Goal: Task Accomplishment & Management: Use online tool/utility

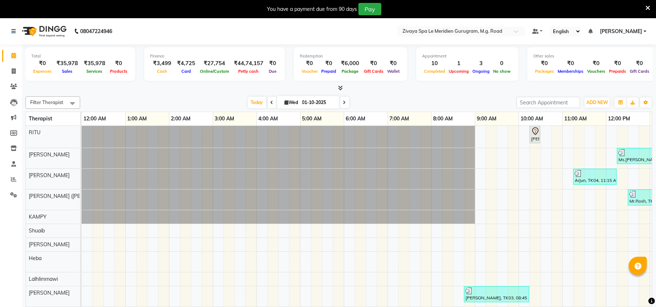
scroll to position [0, 263]
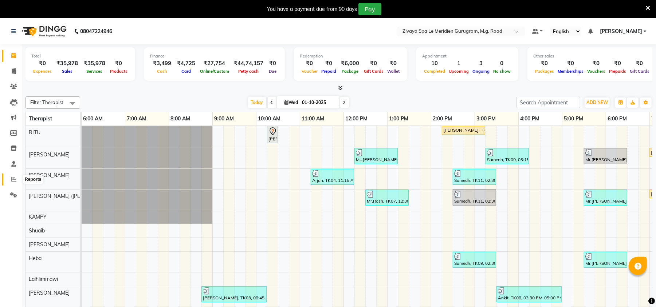
click at [11, 181] on icon at bounding box center [13, 179] width 5 height 5
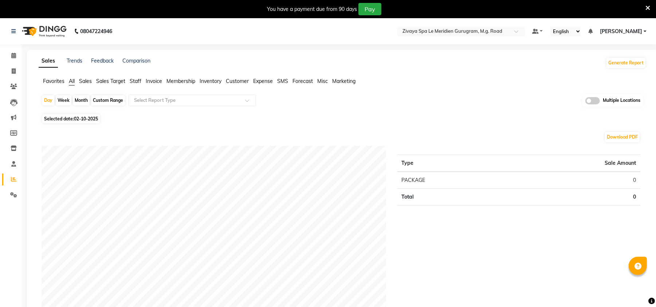
click at [87, 82] on span "Sales" at bounding box center [85, 81] width 13 height 7
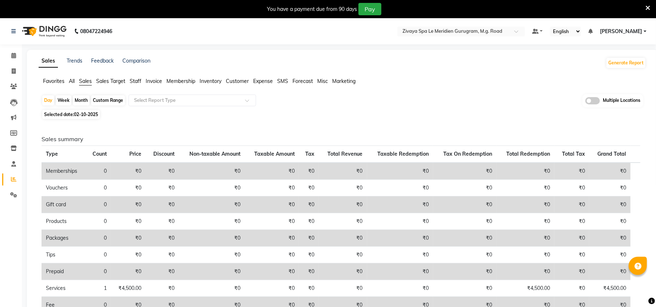
click at [595, 100] on span at bounding box center [592, 100] width 15 height 7
click at [585, 102] on input "checkbox" at bounding box center [585, 102] width 0 height 0
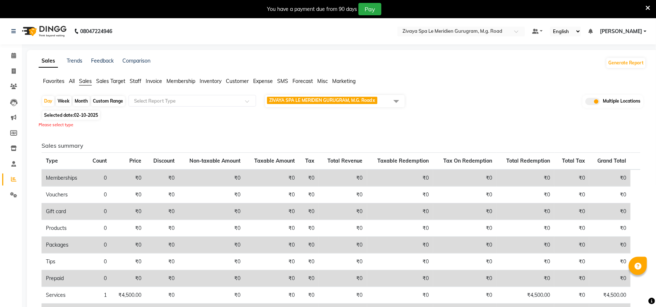
click at [397, 99] on span at bounding box center [396, 101] width 15 height 14
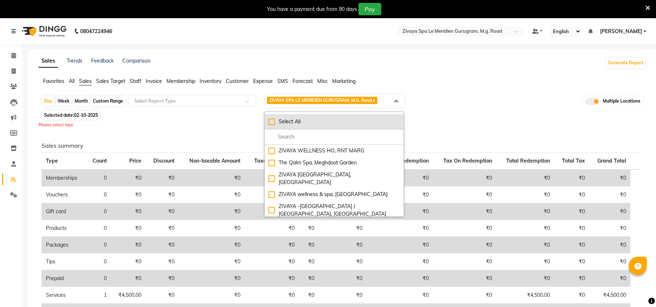
click at [270, 122] on div "Select All" at bounding box center [333, 122] width 131 height 8
checkbox input "true"
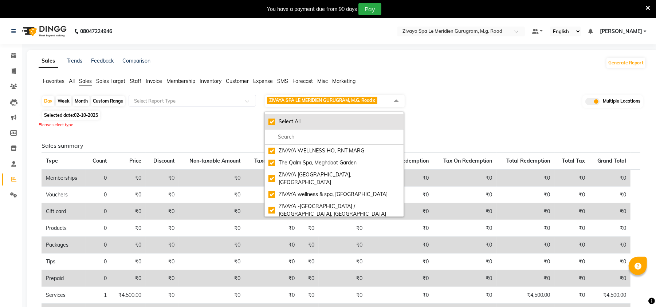
checkbox input "true"
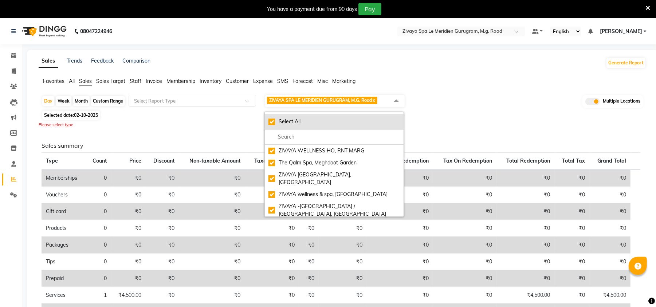
checkbox input "true"
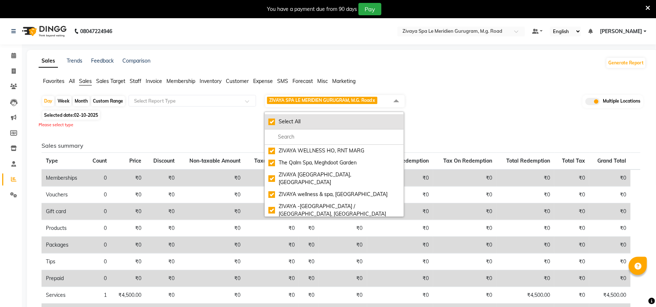
checkbox input "true"
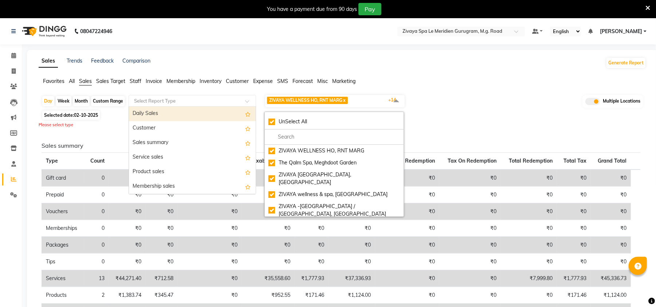
click at [159, 98] on input "text" at bounding box center [185, 100] width 105 height 7
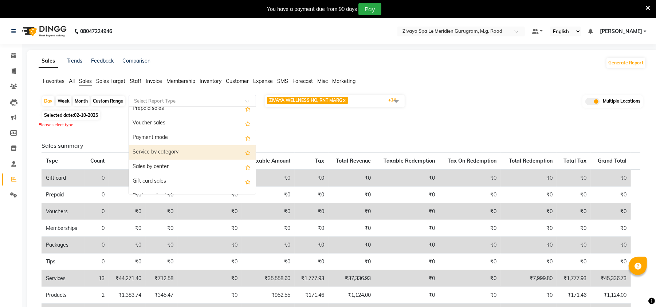
scroll to position [111, 0]
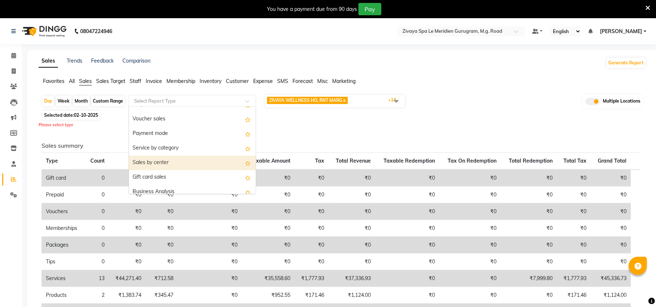
click at [161, 158] on div "Sales by center" at bounding box center [192, 163] width 127 height 15
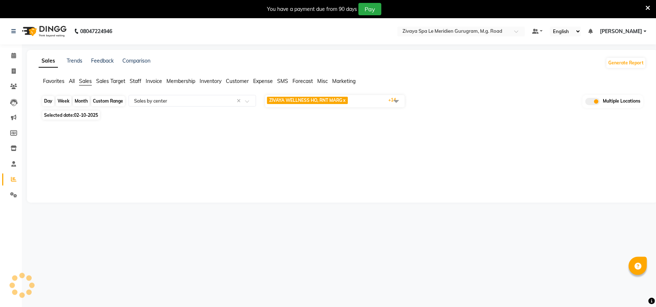
click at [52, 101] on div "Day" at bounding box center [48, 101] width 12 height 10
select select "10"
select select "2025"
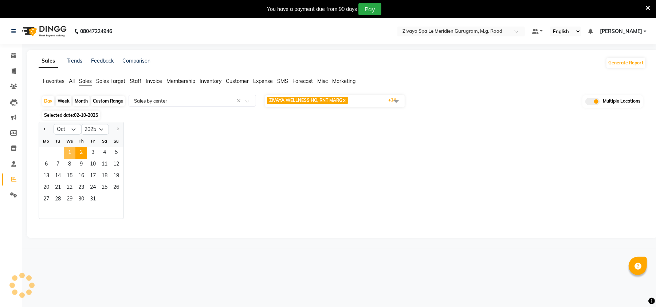
click at [69, 150] on span "1" at bounding box center [70, 154] width 12 height 12
select select "filtered_report"
select select "csv"
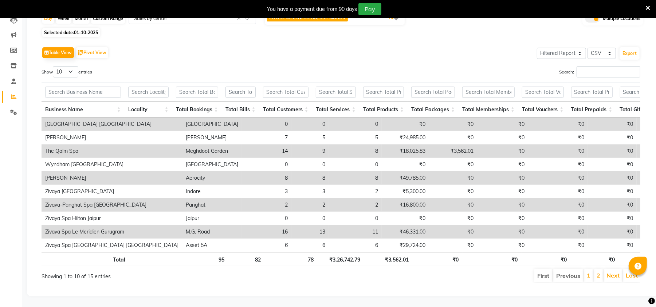
scroll to position [0, 176]
